Goal: Information Seeking & Learning: Learn about a topic

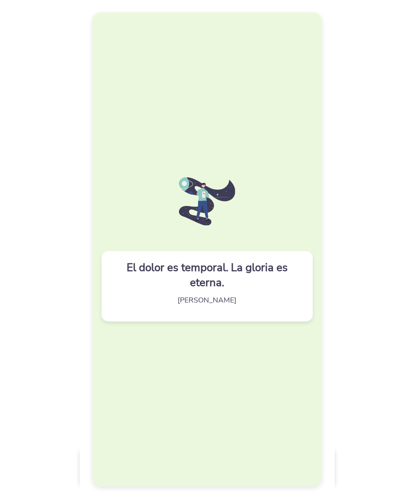
click at [197, 347] on div "El dolor es temporal. La gloria es eterna. [PERSON_NAME]" at bounding box center [206, 249] width 229 height 474
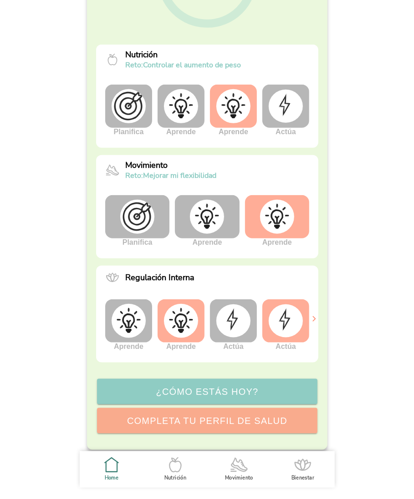
scroll to position [165, 0]
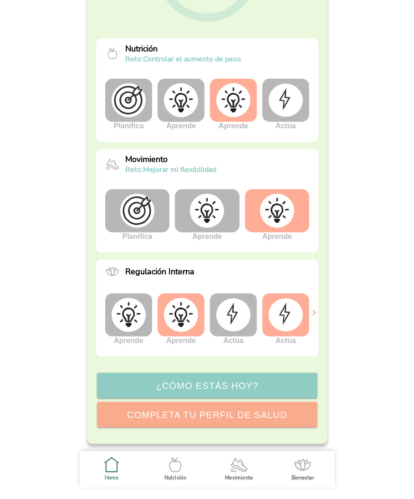
click at [225, 328] on img at bounding box center [233, 315] width 34 height 33
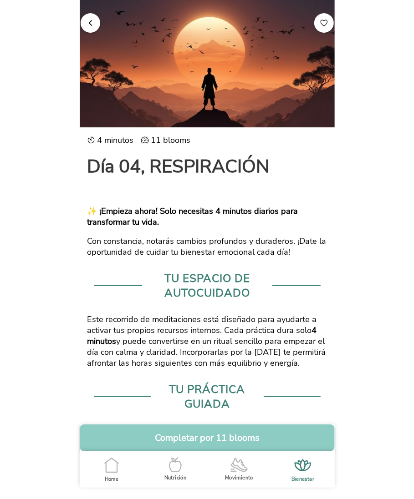
click at [84, 24] on button "button" at bounding box center [91, 23] width 20 height 20
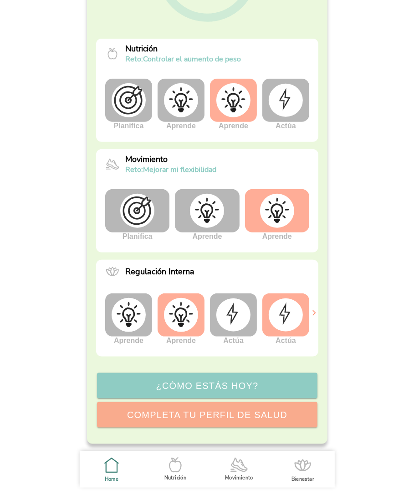
click at [288, 311] on img at bounding box center [285, 315] width 34 height 33
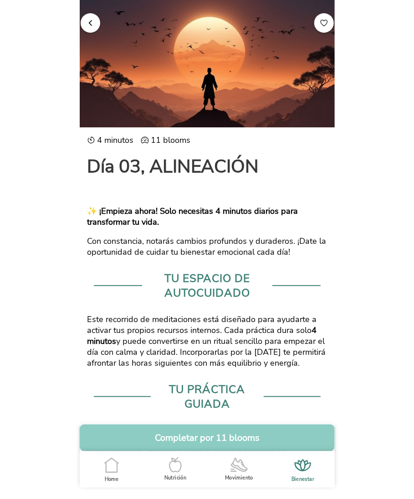
click at [90, 28] on button "button" at bounding box center [91, 23] width 20 height 20
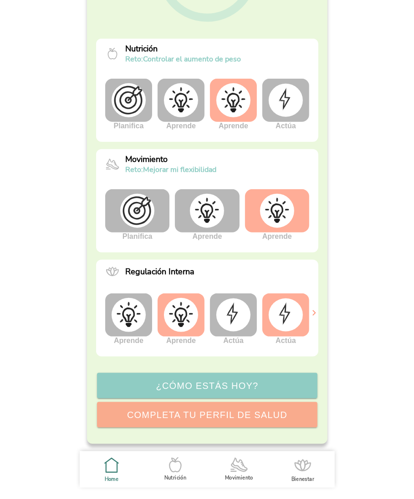
click at [314, 314] on icon at bounding box center [314, 313] width 8 height 8
click at [137, 317] on img at bounding box center [128, 315] width 34 height 34
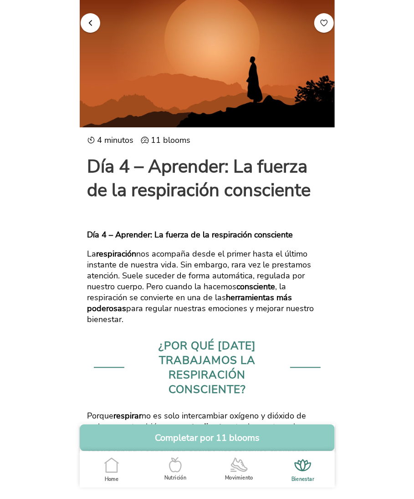
click at [93, 27] on button "button" at bounding box center [91, 23] width 20 height 20
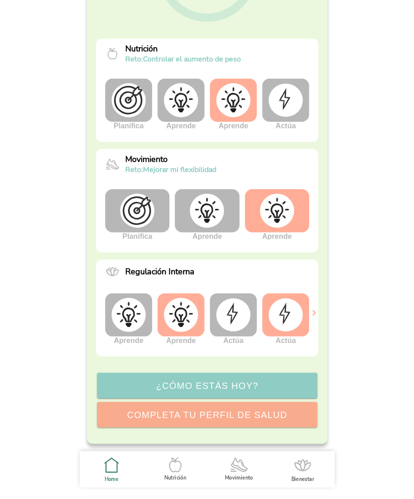
click at [183, 306] on img at bounding box center [181, 315] width 34 height 34
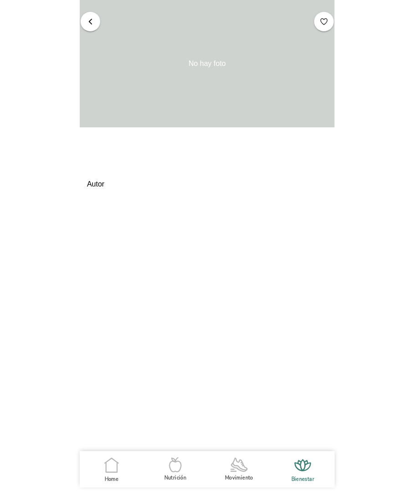
click at [87, 20] on span "button" at bounding box center [90, 21] width 9 height 9
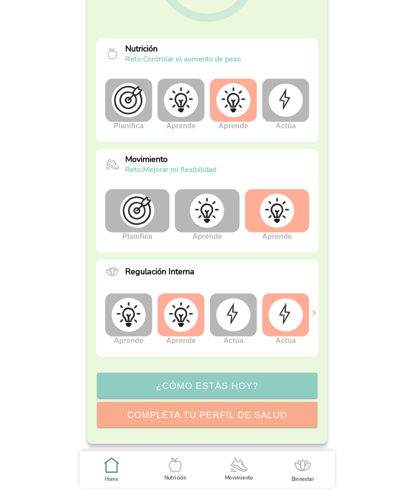
click at [179, 310] on img at bounding box center [181, 315] width 34 height 34
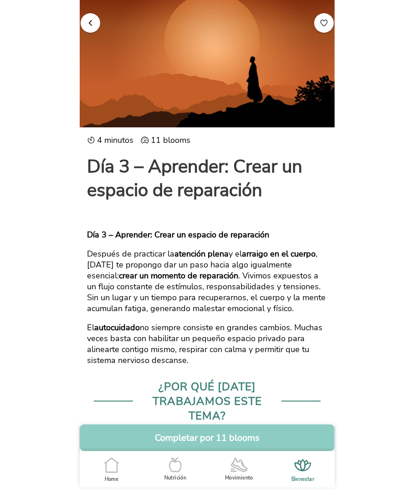
click at [95, 19] on button "button" at bounding box center [91, 23] width 20 height 20
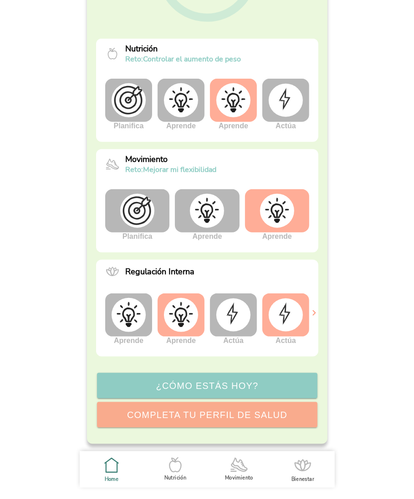
click at [182, 104] on img at bounding box center [181, 100] width 34 height 34
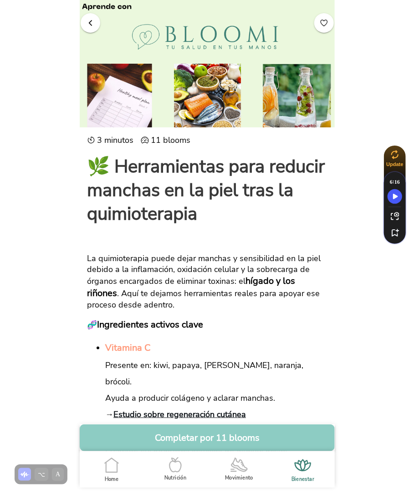
click at [89, 25] on span "button" at bounding box center [90, 22] width 9 height 9
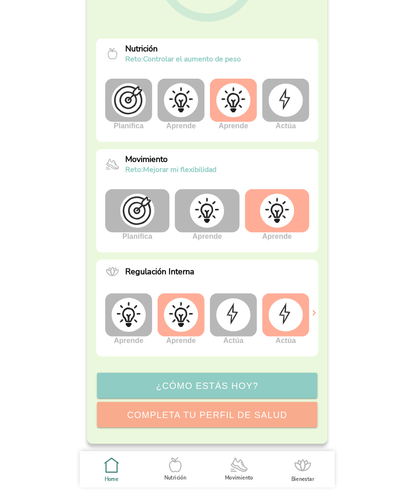
click at [290, 114] on img at bounding box center [285, 100] width 34 height 33
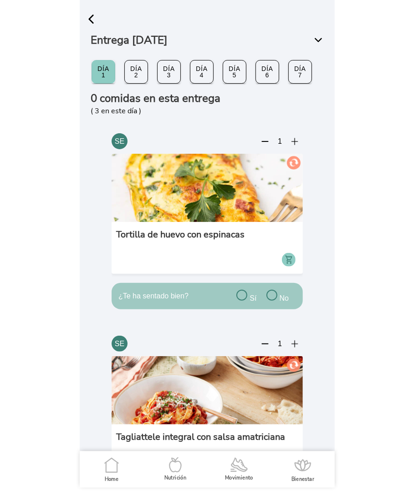
click at [124, 84] on div "Día 1 Día 2 Día 3 Día 4 Día 5 Día 6 Día 7" at bounding box center [207, 71] width 233 height 27
click at [143, 74] on button "Día 2" at bounding box center [136, 72] width 23 height 23
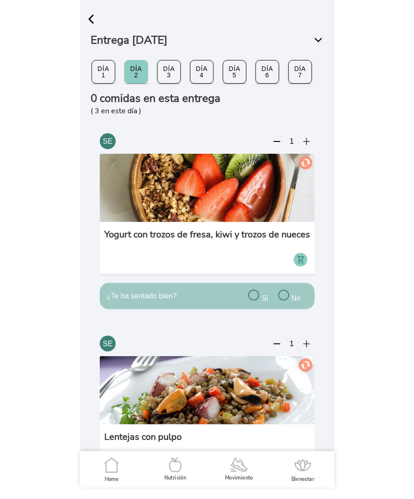
click at [91, 16] on span "button" at bounding box center [91, 19] width 14 height 14
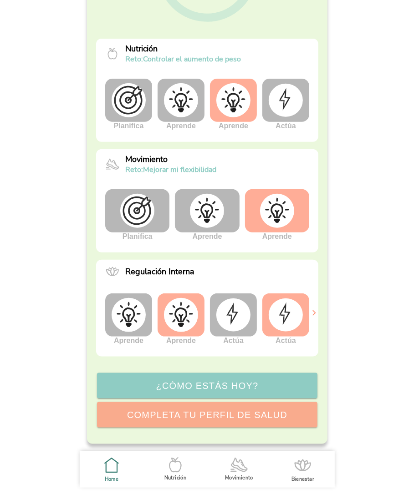
click at [191, 224] on img at bounding box center [207, 211] width 34 height 34
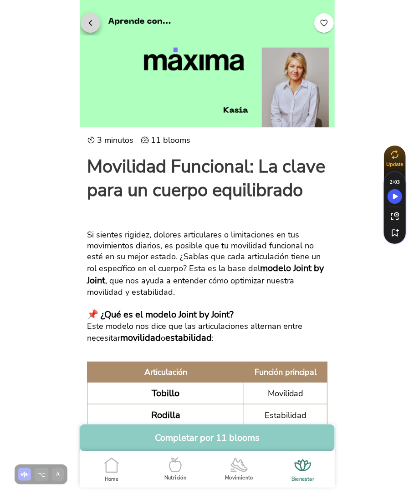
click at [93, 20] on span "button" at bounding box center [90, 22] width 9 height 9
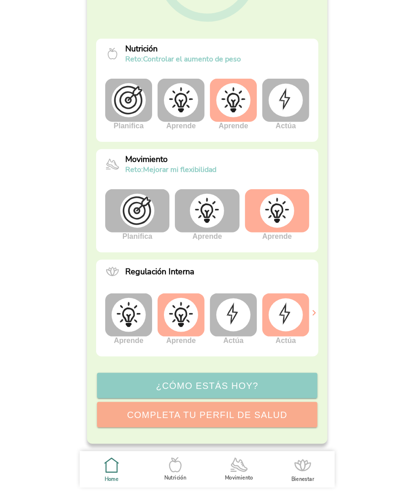
click at [244, 306] on img at bounding box center [233, 315] width 34 height 33
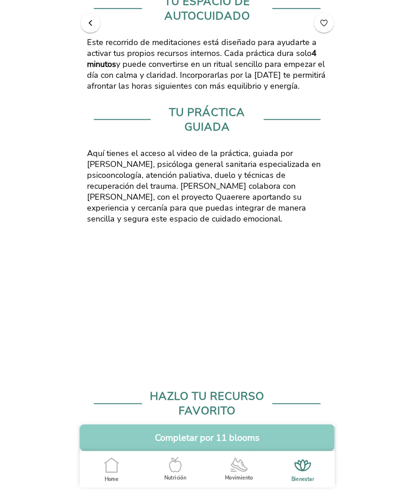
scroll to position [404, 0]
